Goal: Go to known website: Access a specific website the user already knows

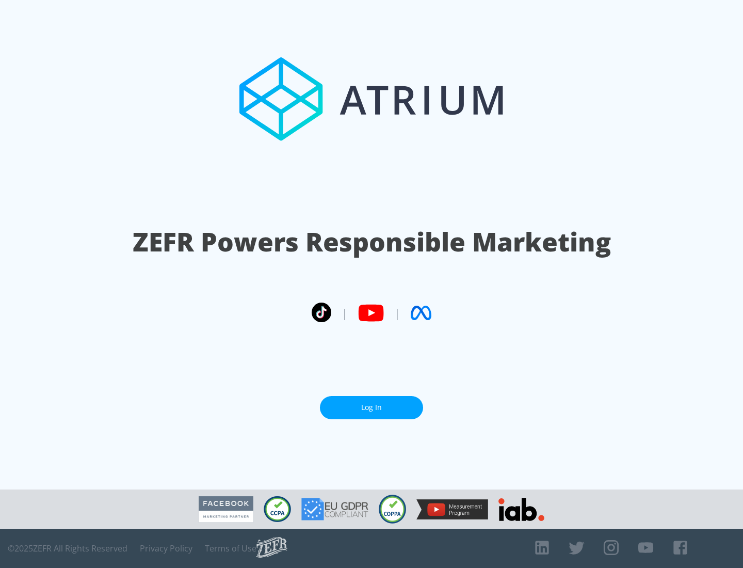
click at [372, 407] on link "Log In" at bounding box center [371, 407] width 103 height 23
